Goal: Task Accomplishment & Management: Manage account settings

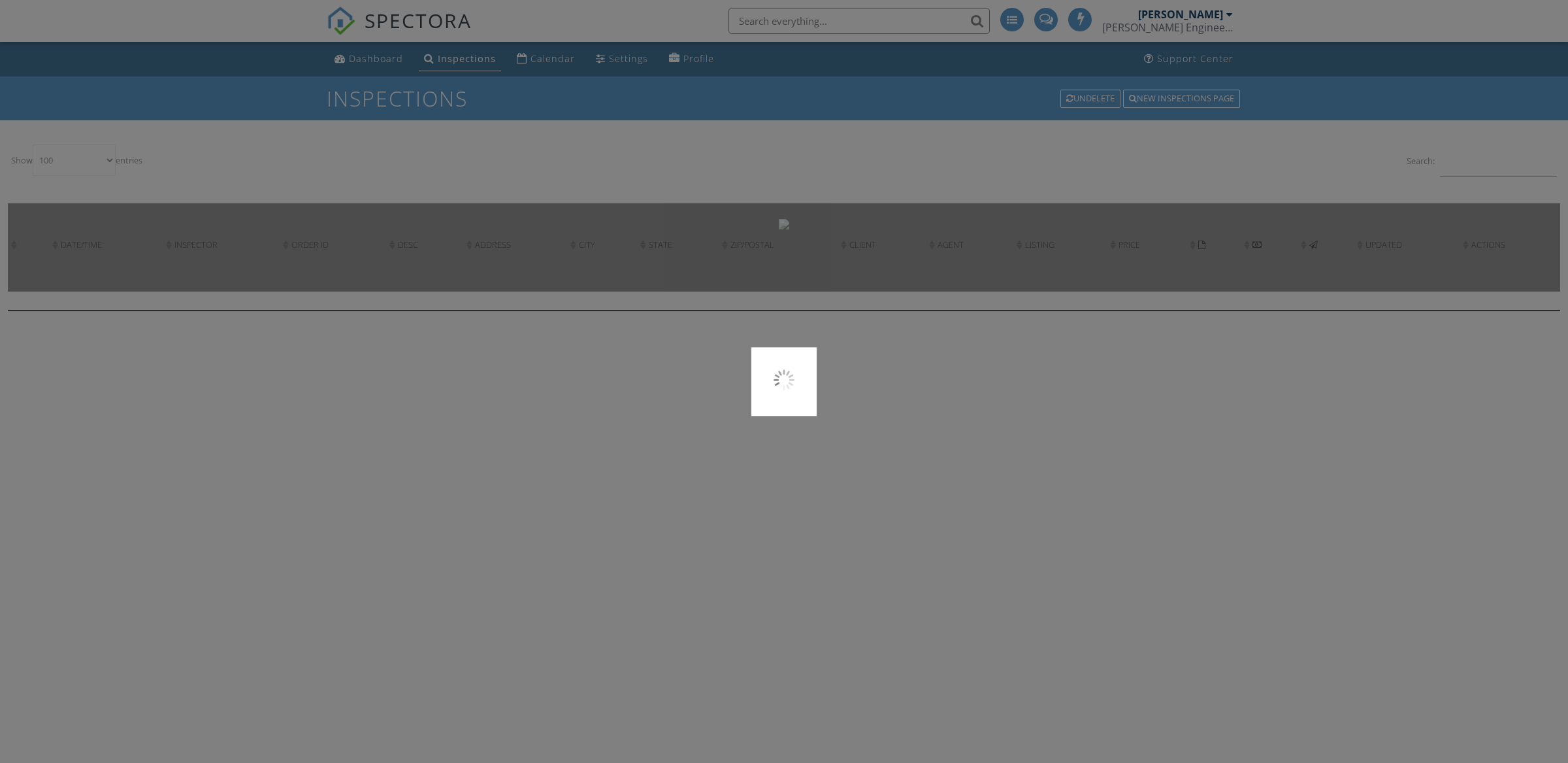
select select "100"
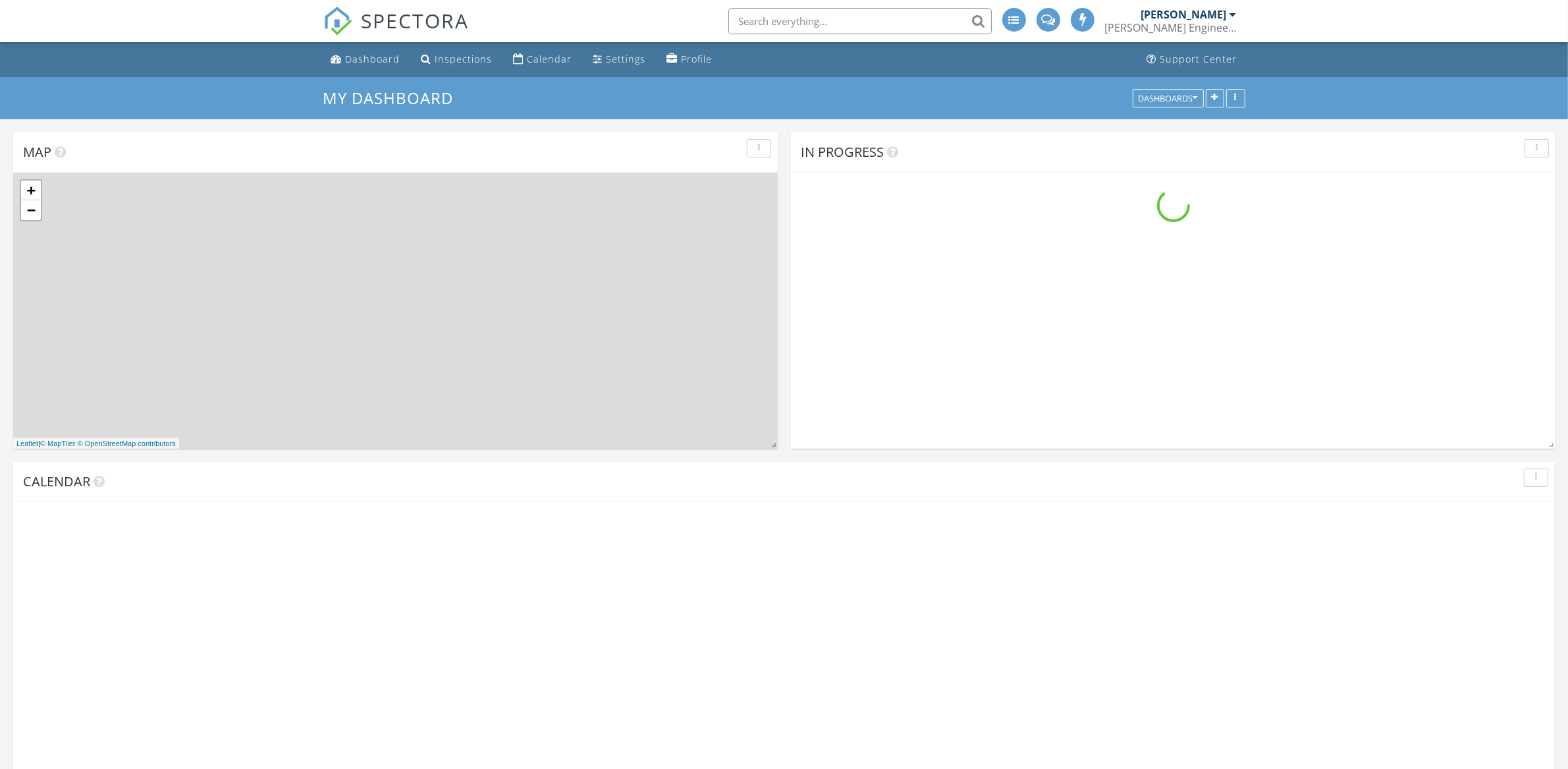
scroll to position [1421, 1594]
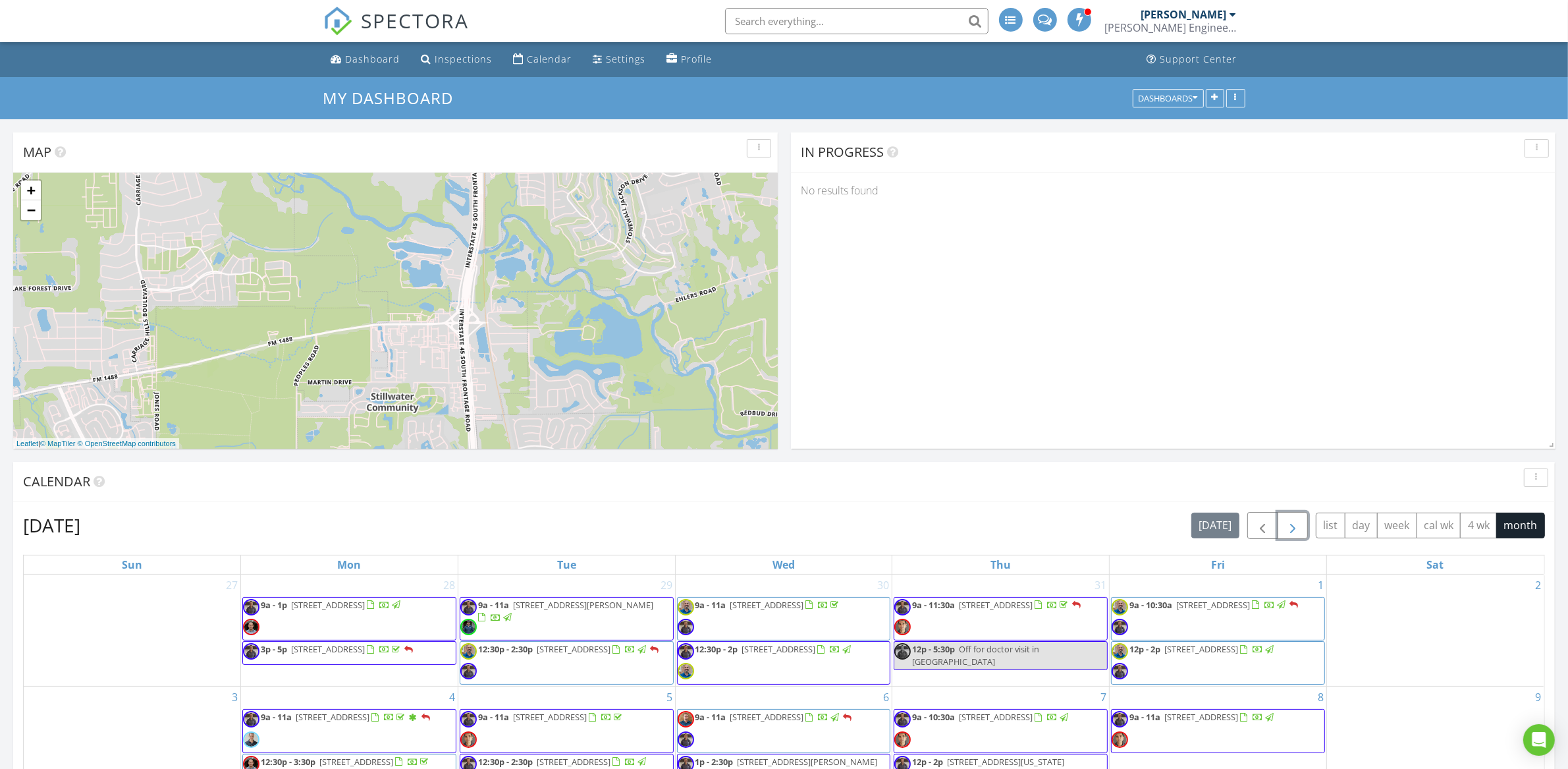
click at [1290, 529] on span "button" at bounding box center [1292, 526] width 16 height 16
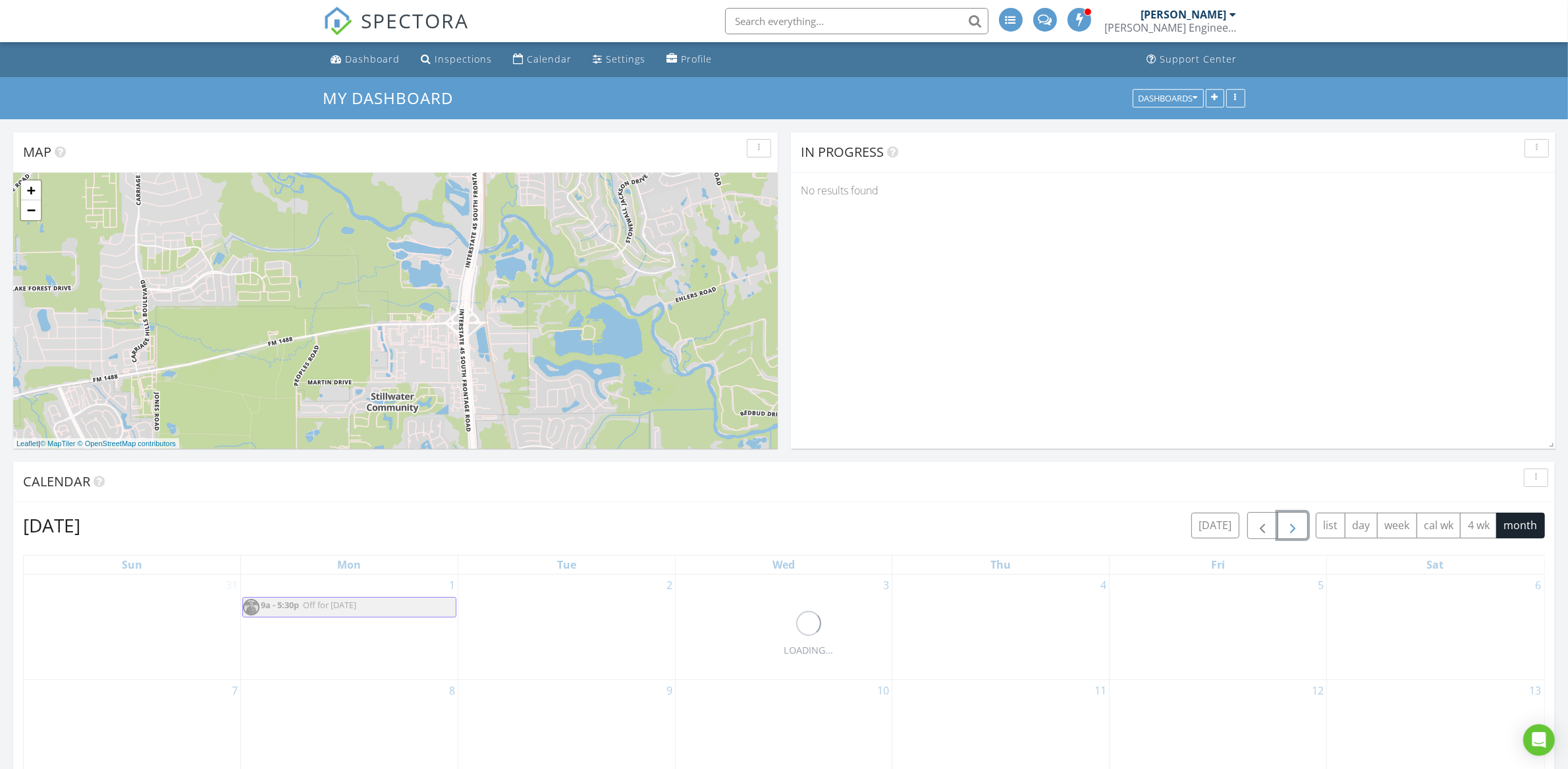
click at [1288, 529] on span "button" at bounding box center [1292, 526] width 16 height 16
click at [1287, 527] on span "button" at bounding box center [1292, 526] width 16 height 16
click at [1287, 527] on span "button" at bounding box center [1292, 526] width 16 height 16
click at [1286, 527] on span "button" at bounding box center [1292, 526] width 16 height 16
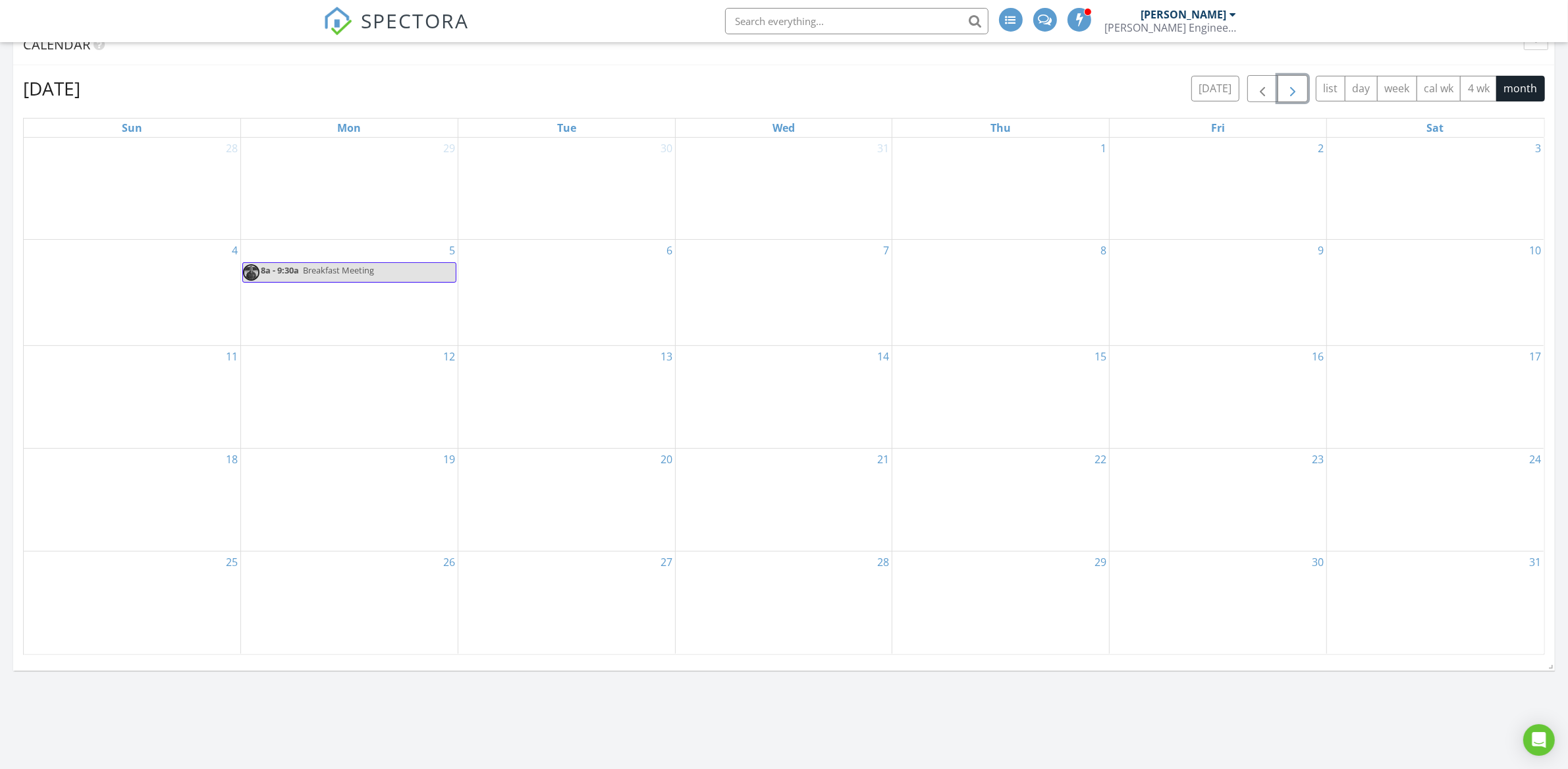
scroll to position [419, 0]
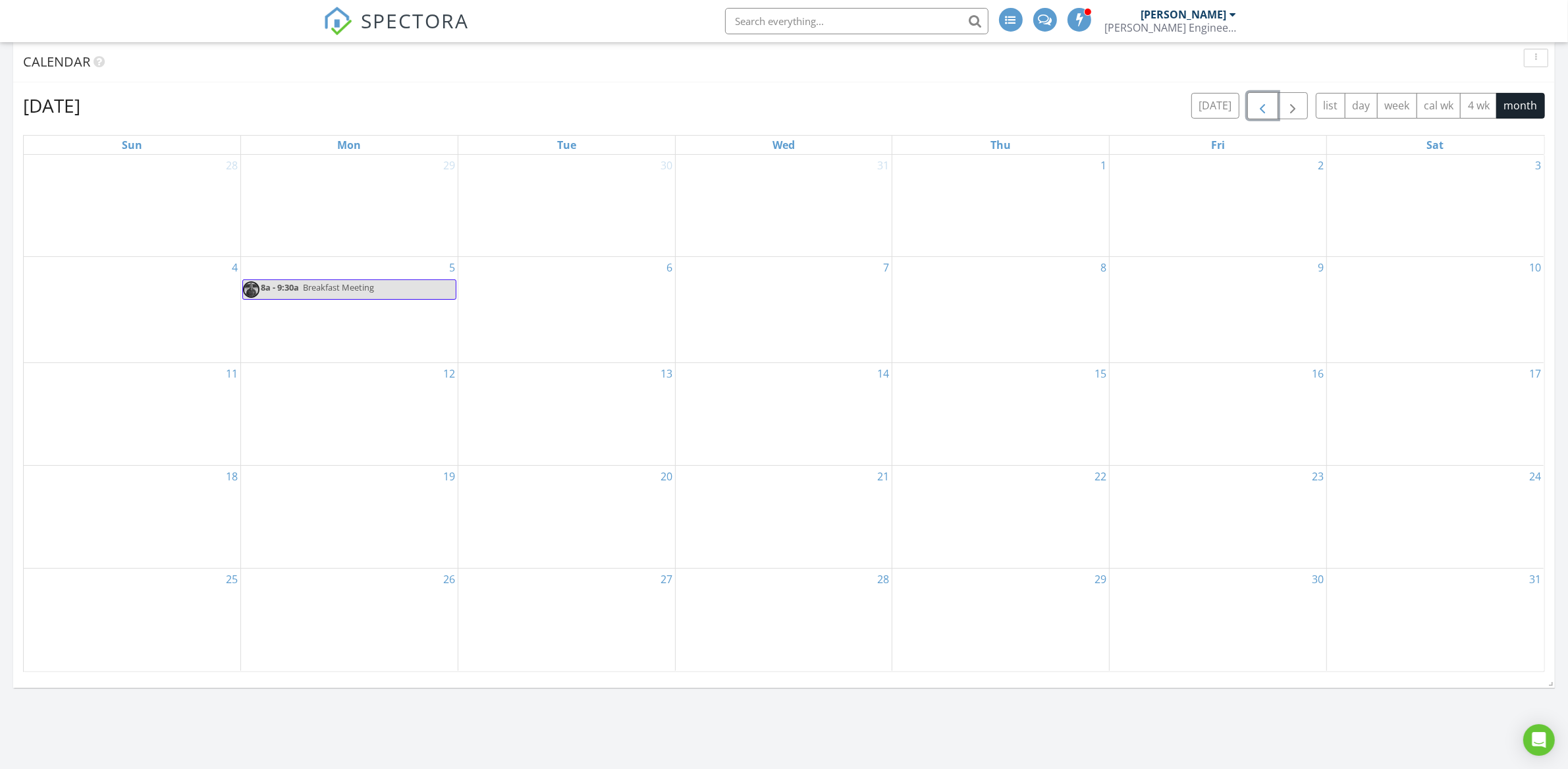
click at [1264, 109] on span "button" at bounding box center [1262, 105] width 16 height 16
click at [1264, 110] on span "button" at bounding box center [1262, 105] width 16 height 16
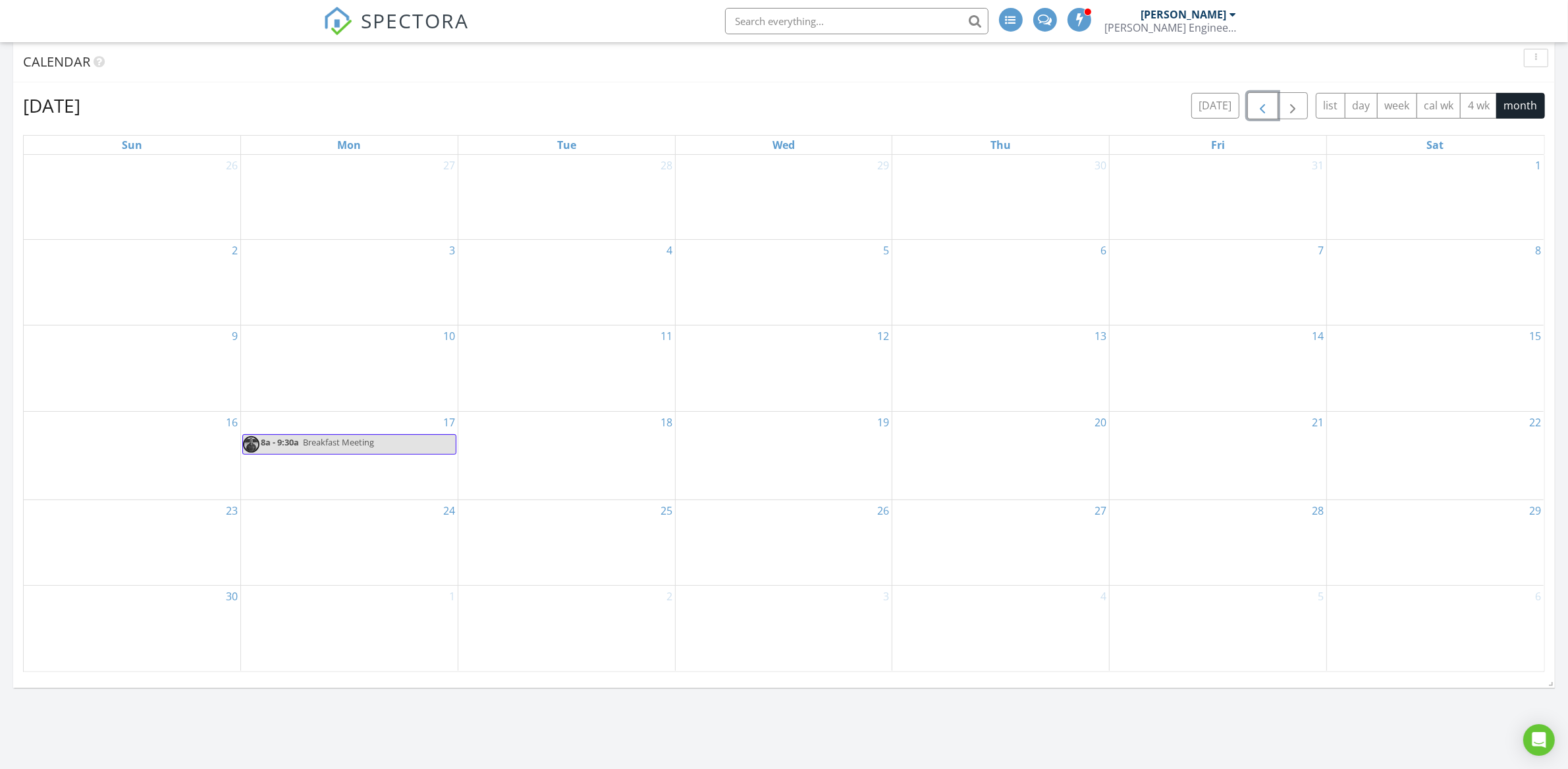
click at [1261, 117] on button "button" at bounding box center [1262, 105] width 31 height 27
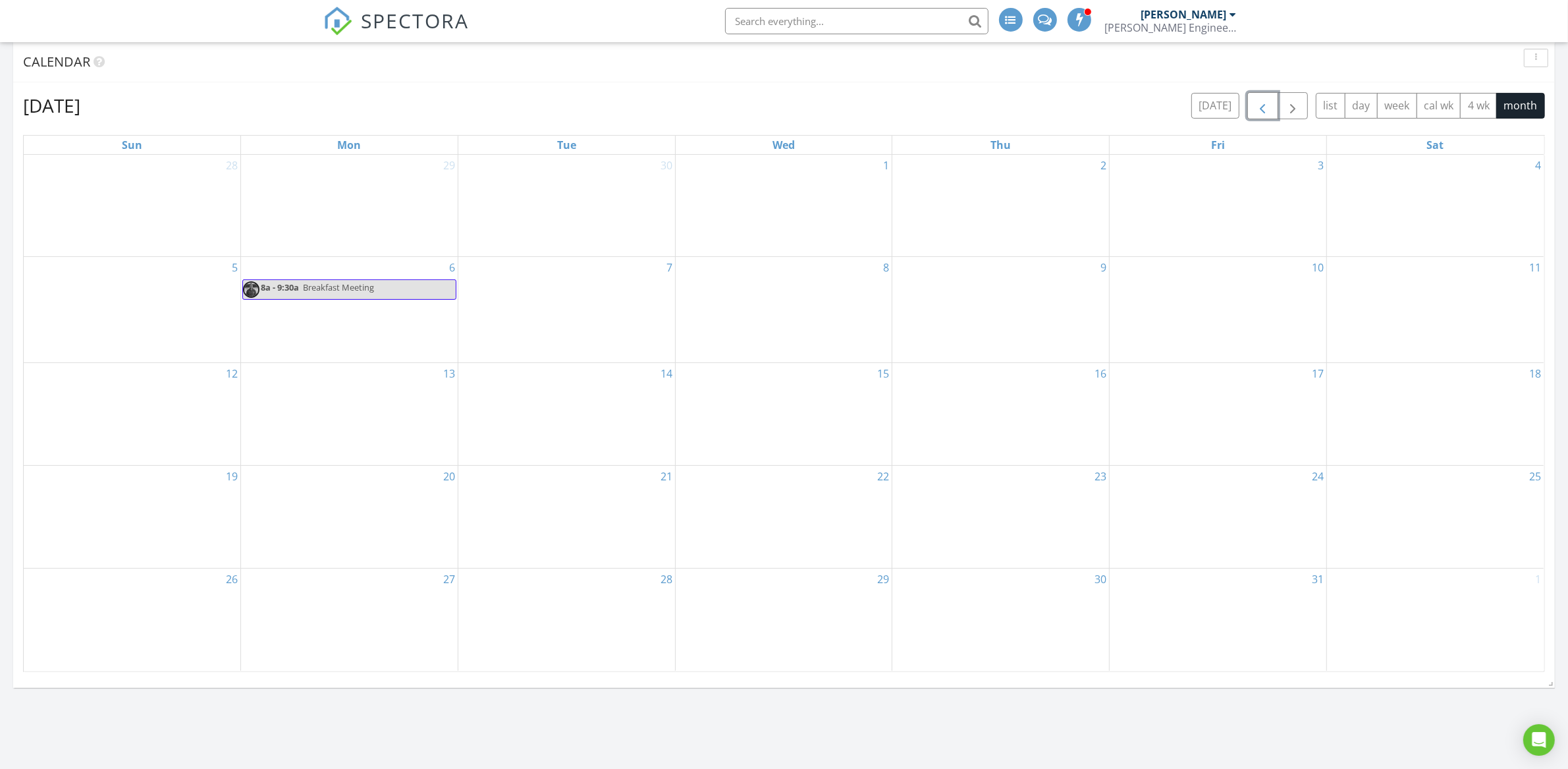
click at [1261, 117] on button "button" at bounding box center [1262, 105] width 31 height 27
click at [1292, 114] on span "button" at bounding box center [1292, 105] width 16 height 16
click at [1261, 116] on button "button" at bounding box center [1262, 105] width 31 height 27
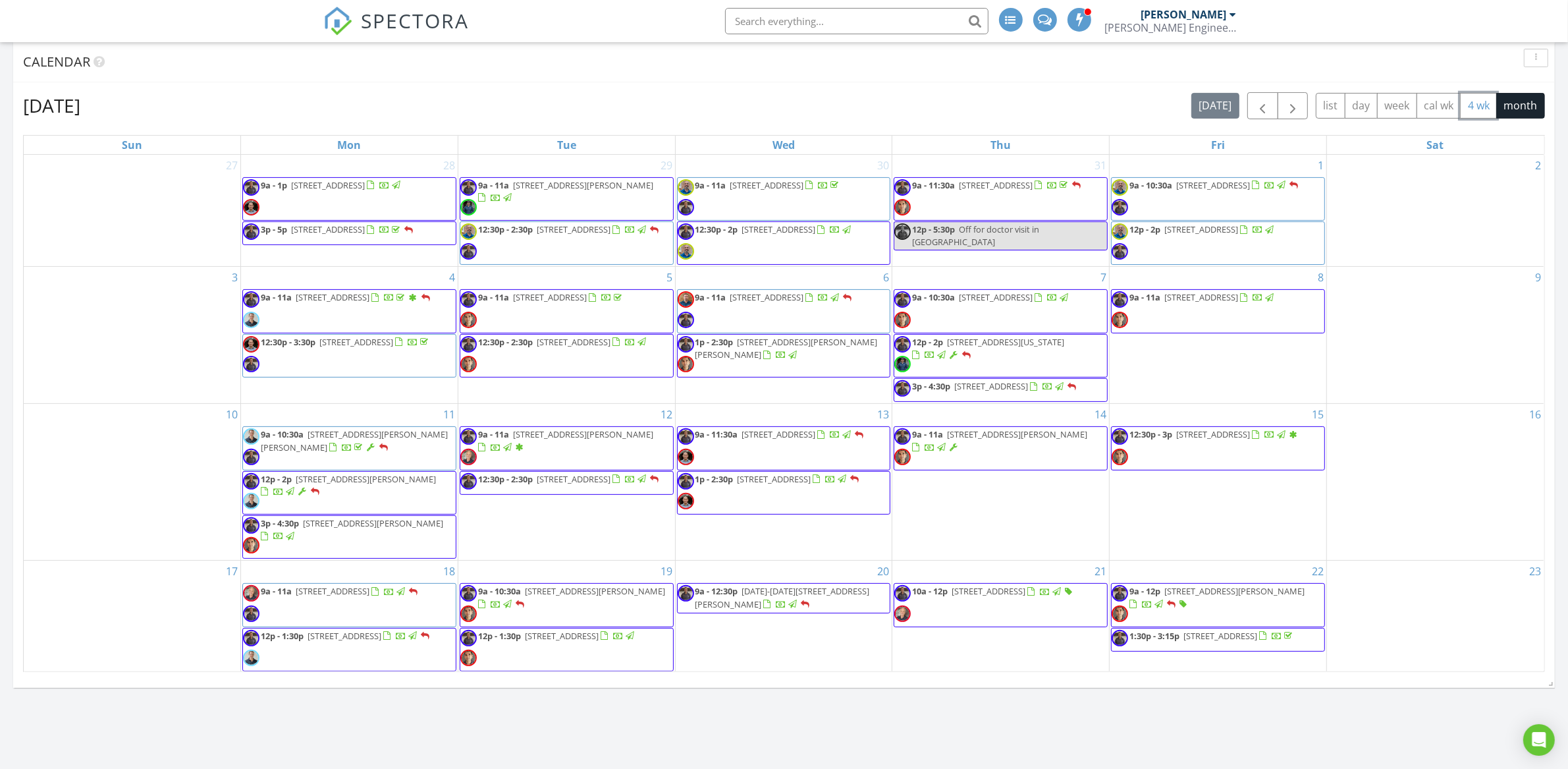
click at [1465, 103] on button "4 wk" at bounding box center [1478, 105] width 37 height 26
